Goal: Find specific page/section: Find specific page/section

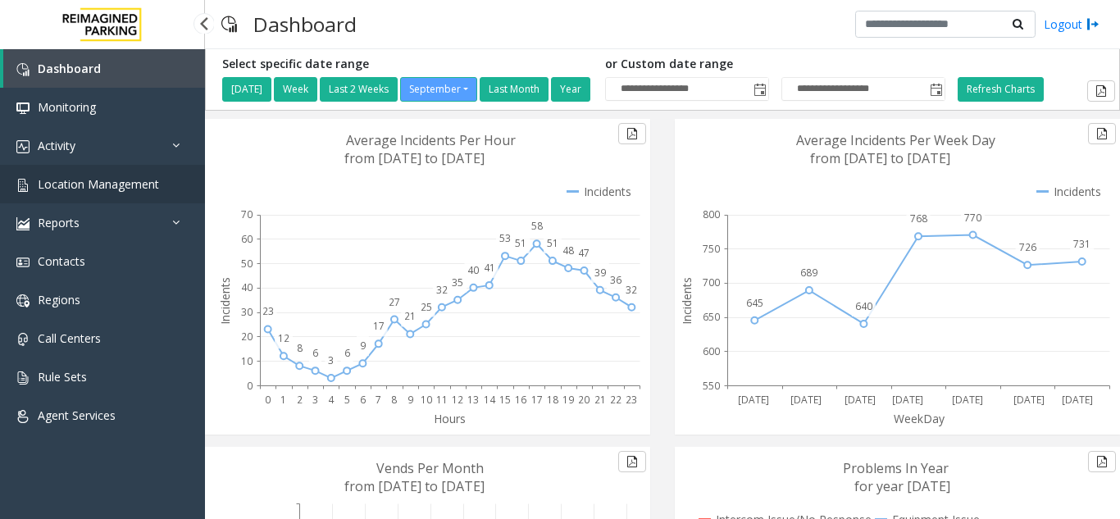
click at [46, 184] on span "Location Management" at bounding box center [98, 184] width 121 height 16
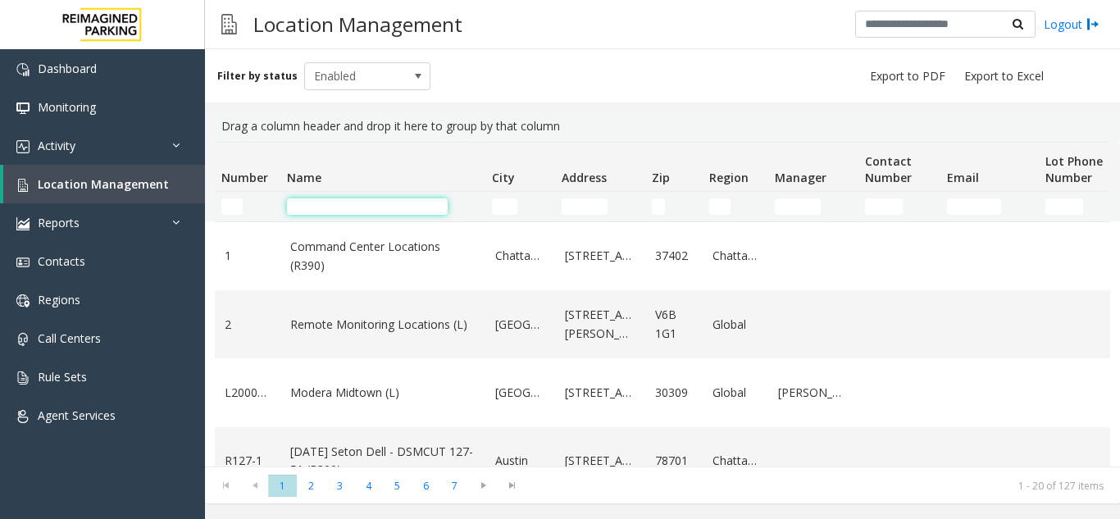
click at [321, 208] on input "Name Filter" at bounding box center [367, 206] width 161 height 16
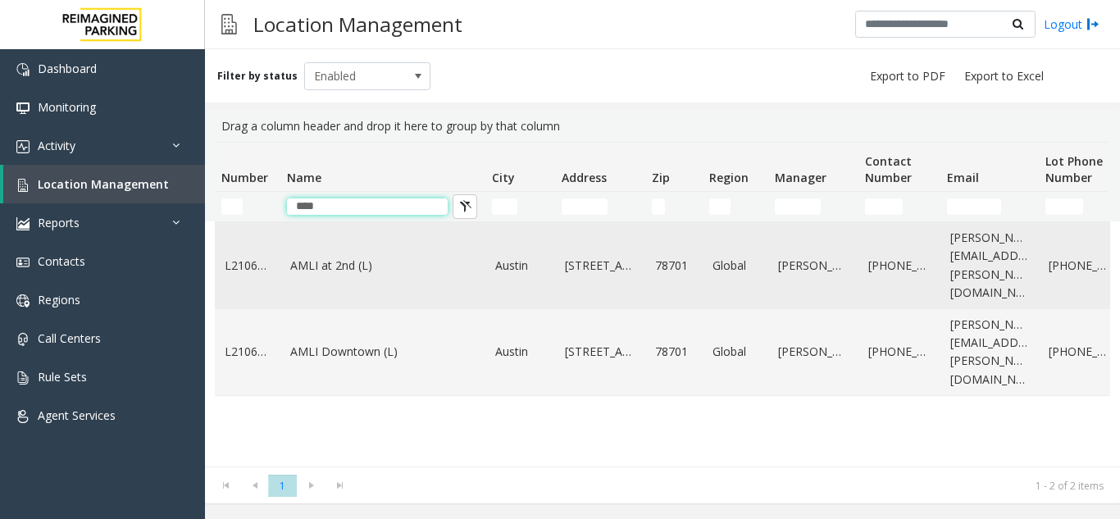
type input "****"
click at [421, 262] on link "AMLI at 2nd (L)" at bounding box center [382, 266] width 185 height 18
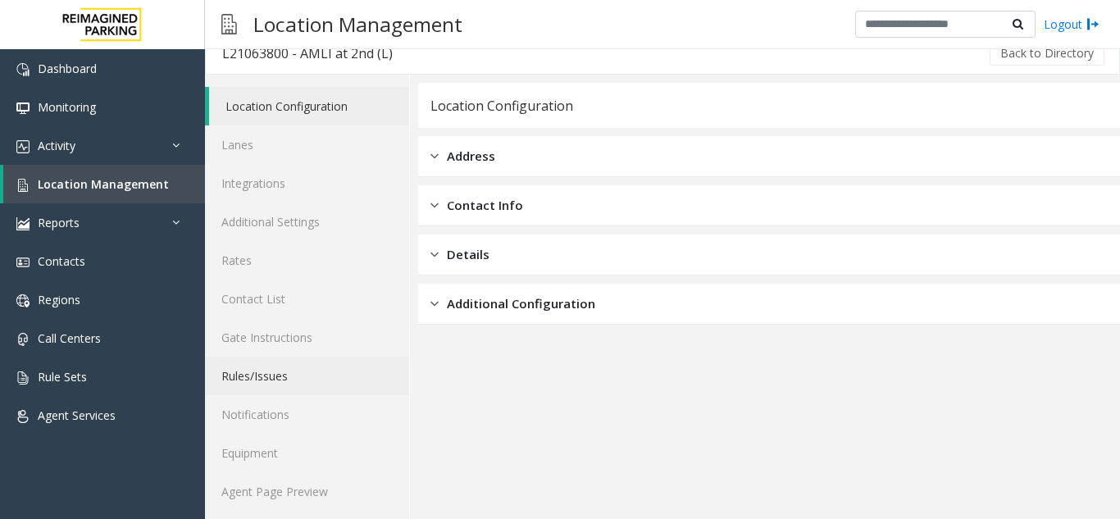
scroll to position [21, 0]
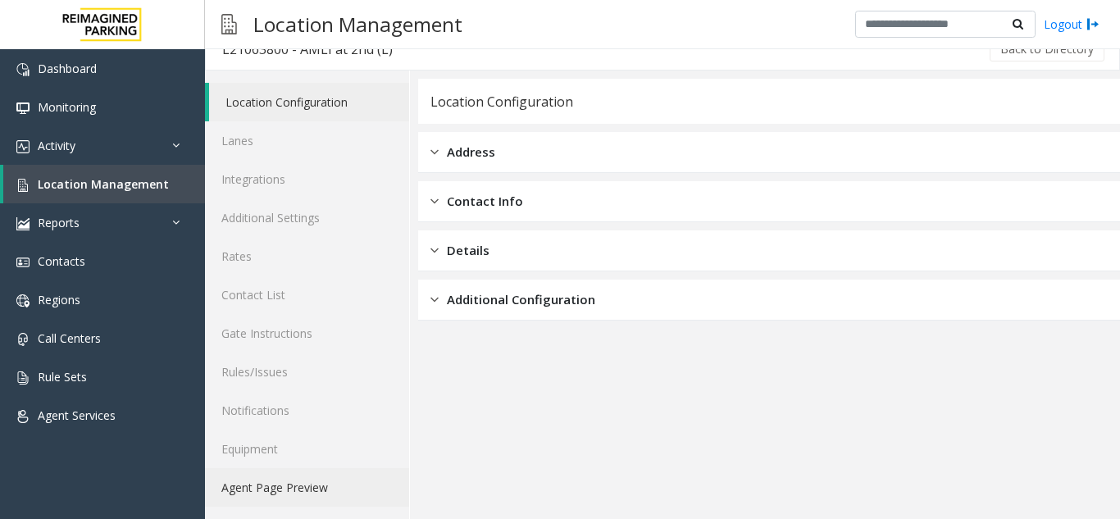
click at [289, 489] on link "Agent Page Preview" at bounding box center [307, 487] width 204 height 39
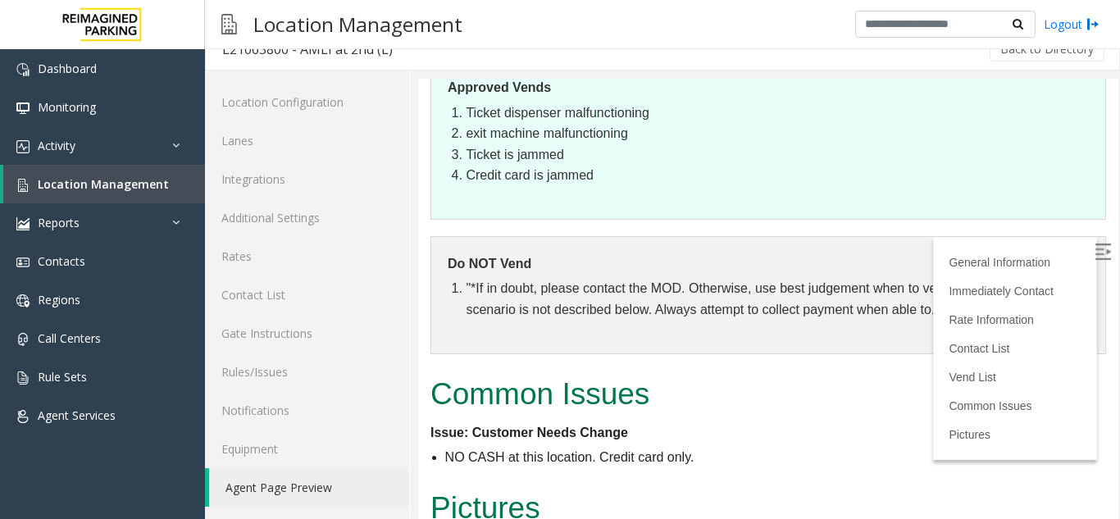
scroll to position [654, 0]
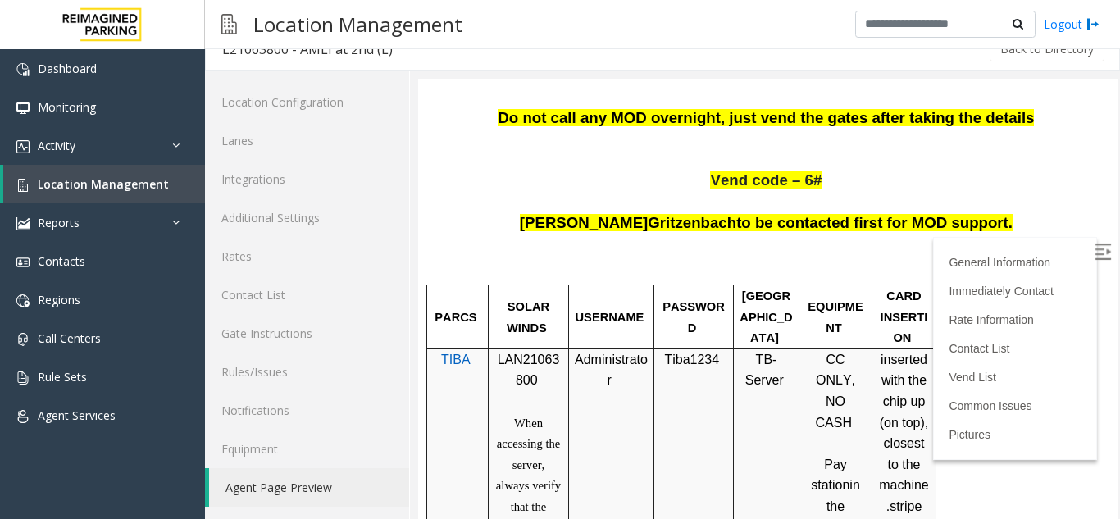
click at [1094, 247] on img at bounding box center [1102, 251] width 16 height 16
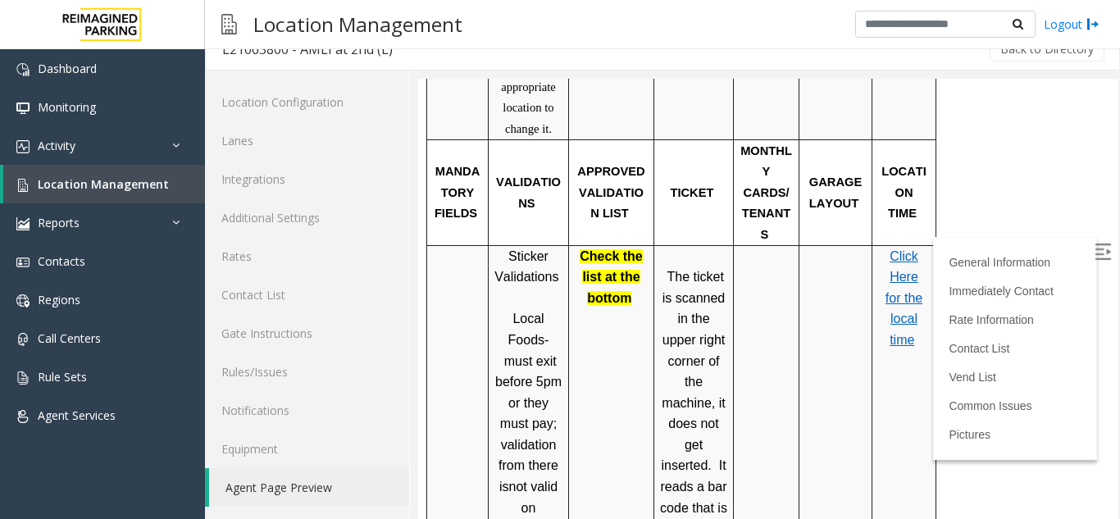
scroll to position [1281, 0]
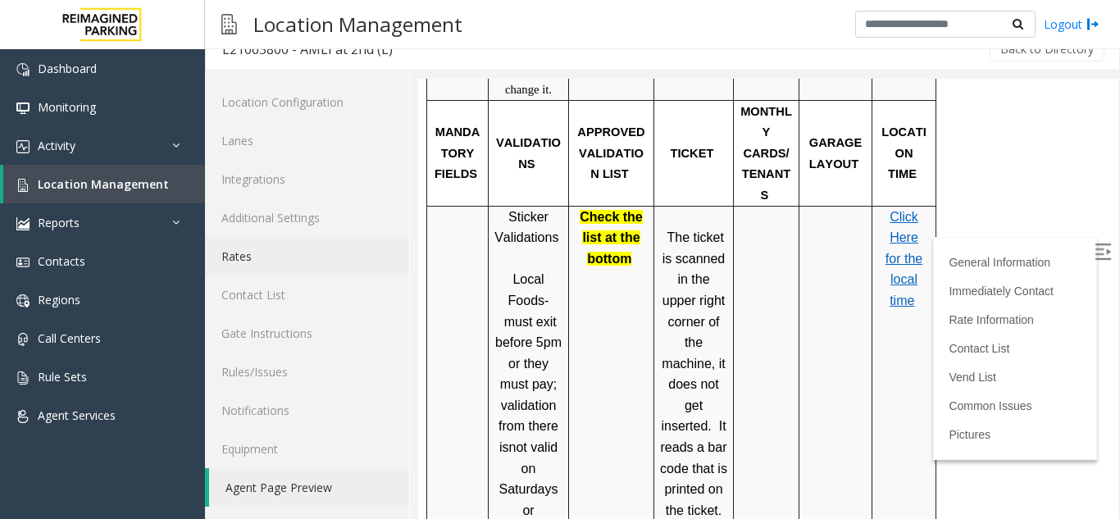
click at [299, 263] on link "Rates" at bounding box center [307, 256] width 204 height 39
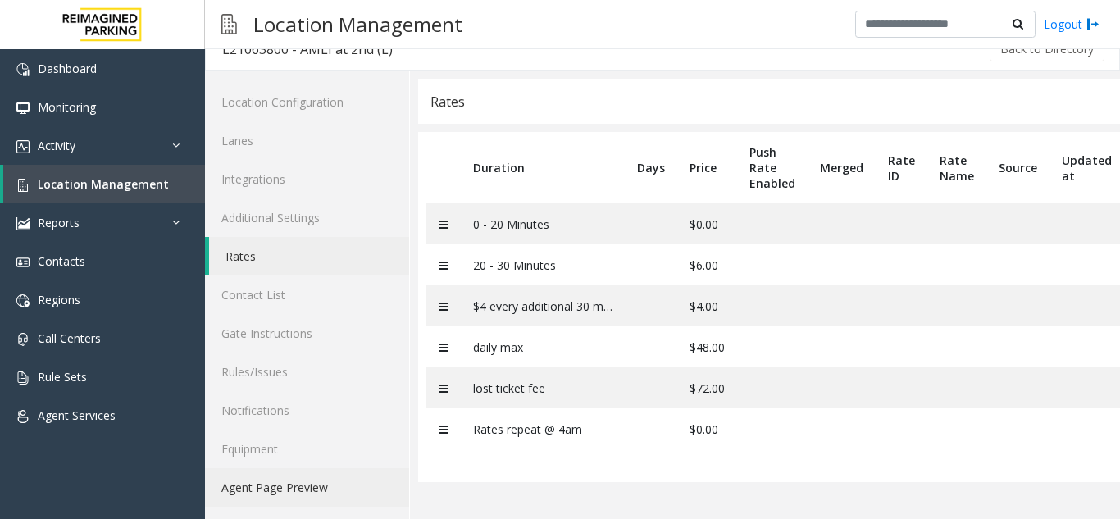
click at [275, 487] on link "Agent Page Preview" at bounding box center [307, 487] width 204 height 39
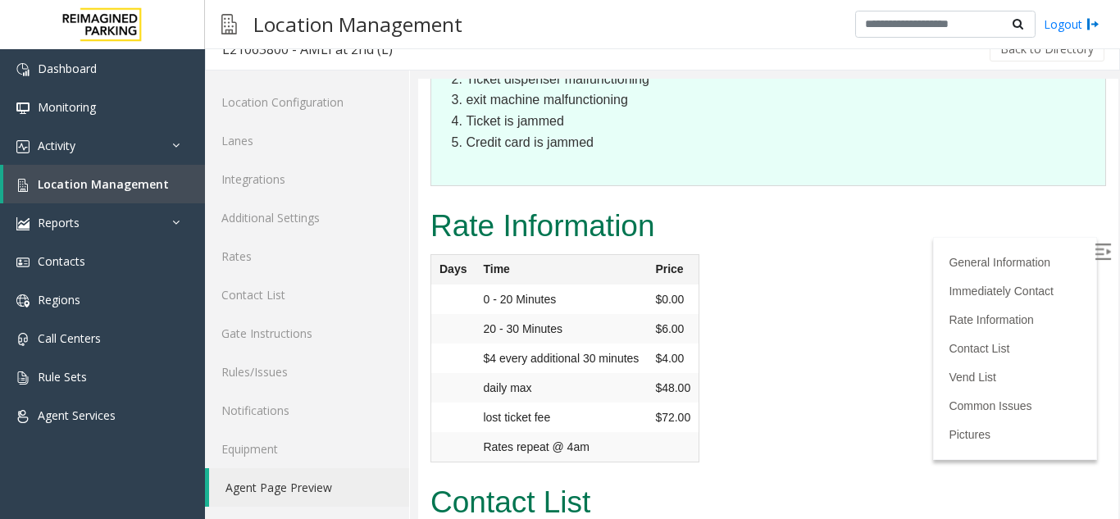
scroll to position [1476, 0]
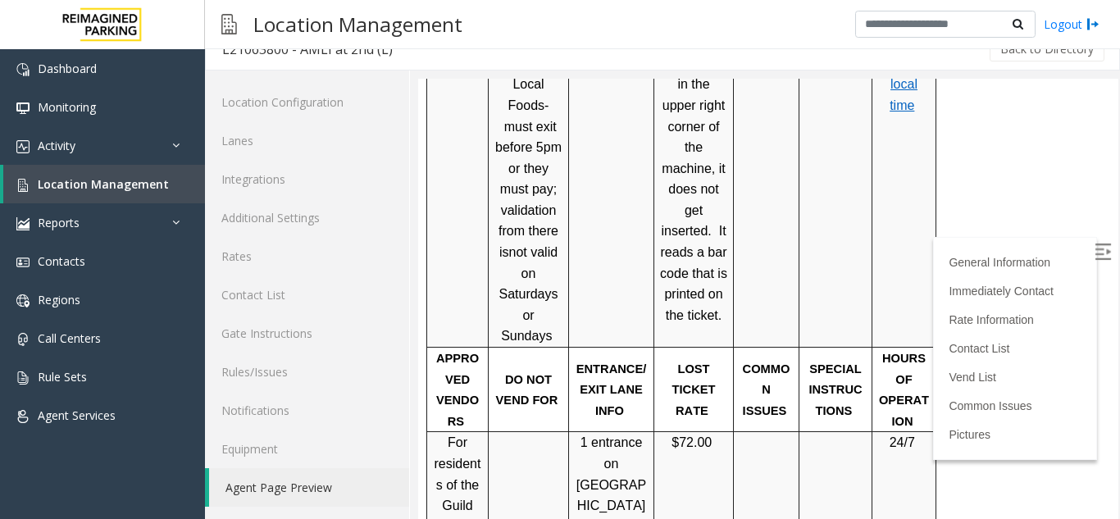
click at [313, 488] on link "Agent Page Preview" at bounding box center [309, 487] width 200 height 39
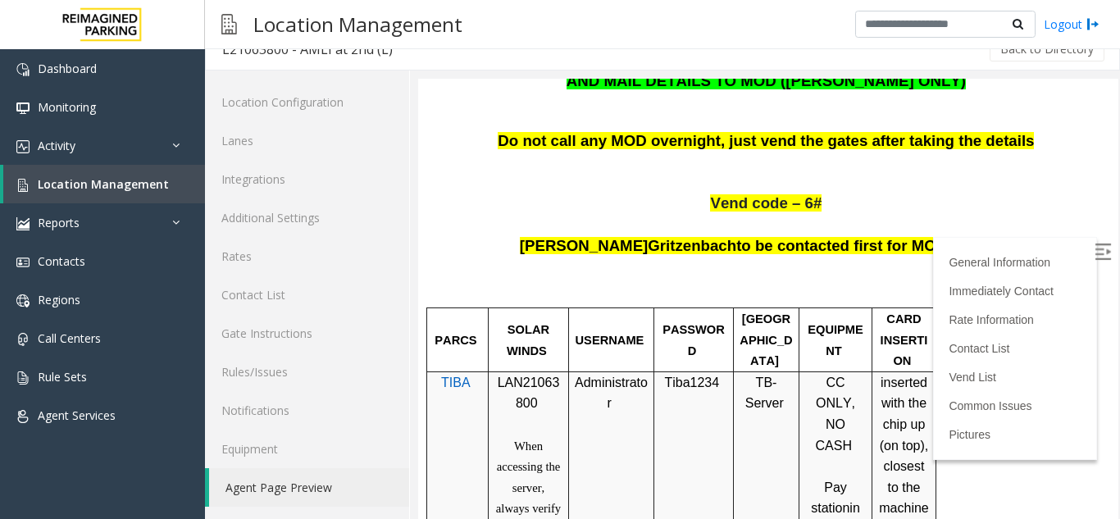
scroll to position [657, 0]
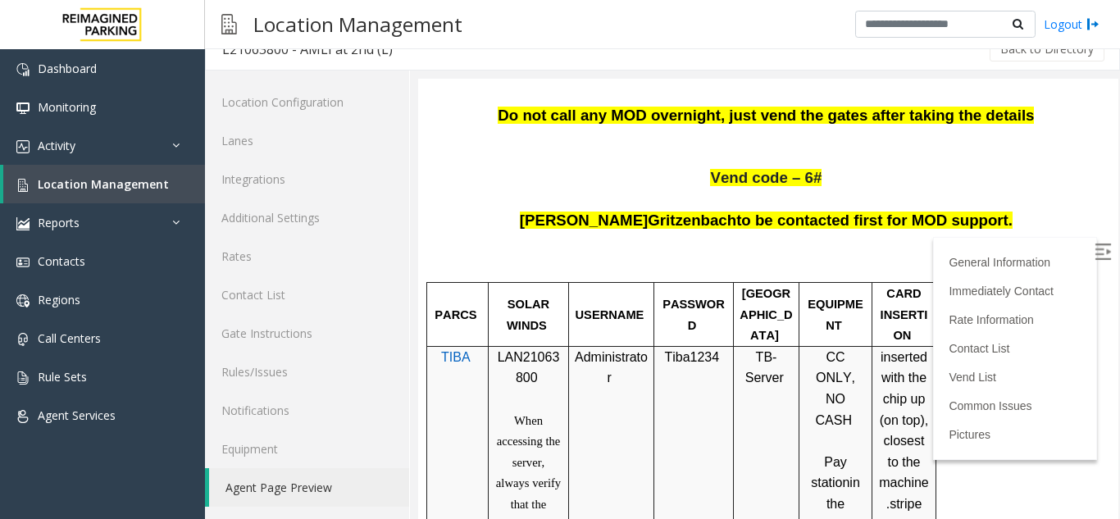
click at [1053, 217] on p "[PERSON_NAME] to be contacted first for MOD support." at bounding box center [768, 242] width 676 height 63
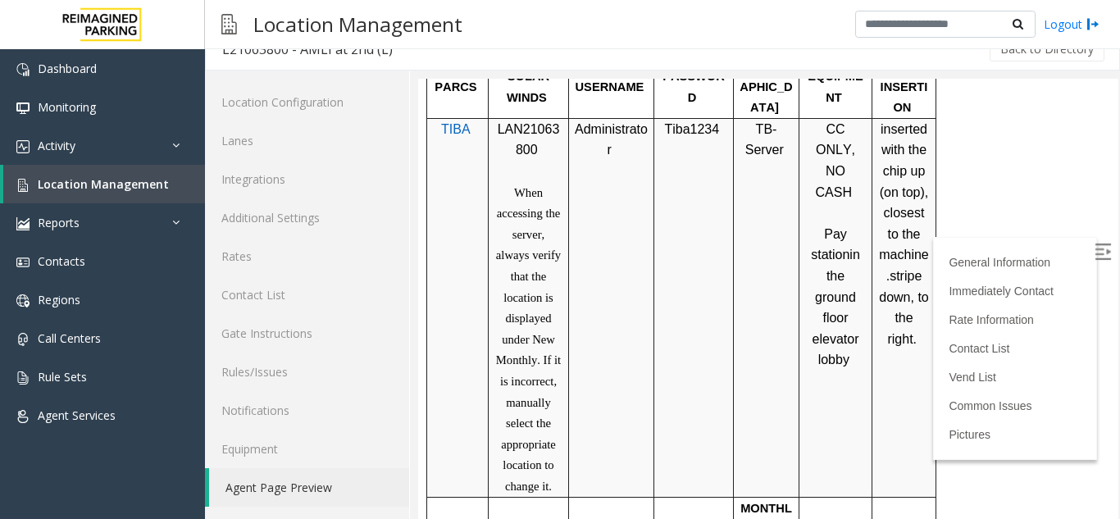
scroll to position [821, 0]
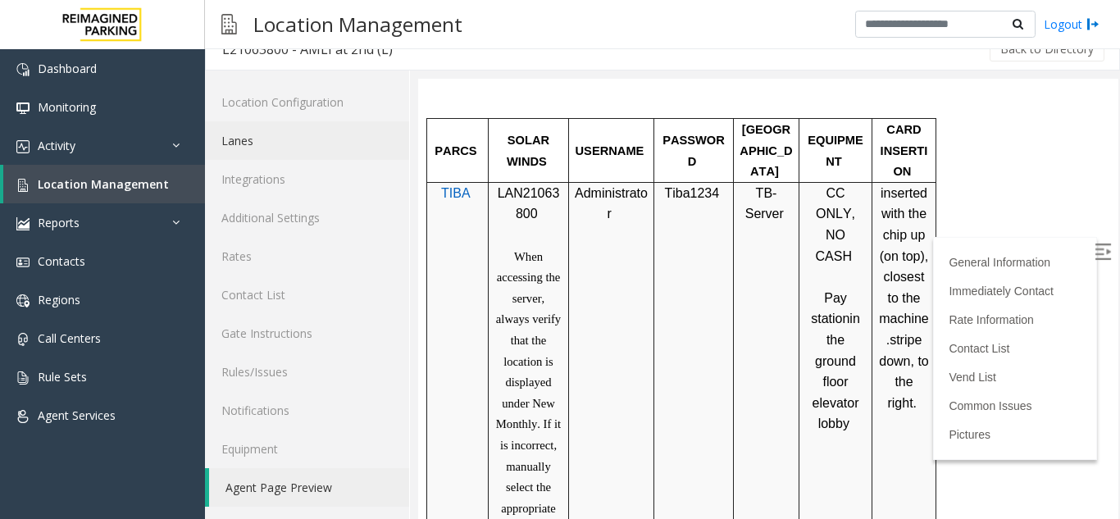
click at [297, 149] on link "Lanes" at bounding box center [307, 140] width 204 height 39
